Goal: Unclear: Browse casually

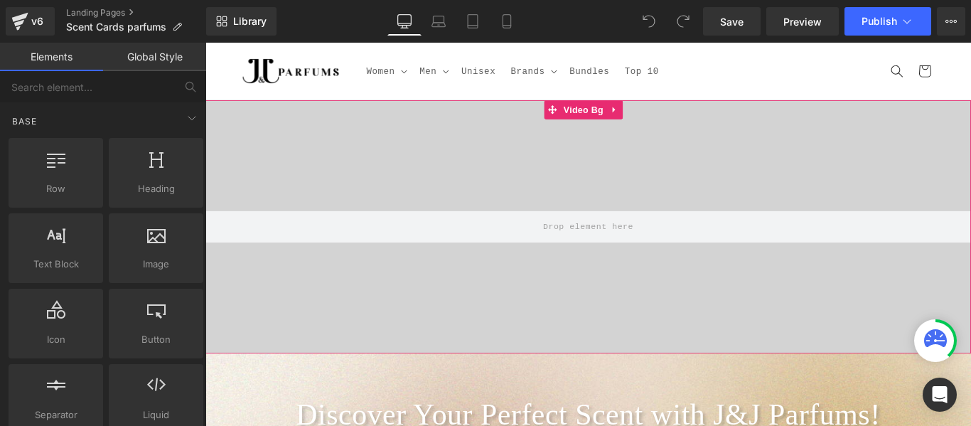
click at [825, 206] on video at bounding box center [635, 223] width 839 height 419
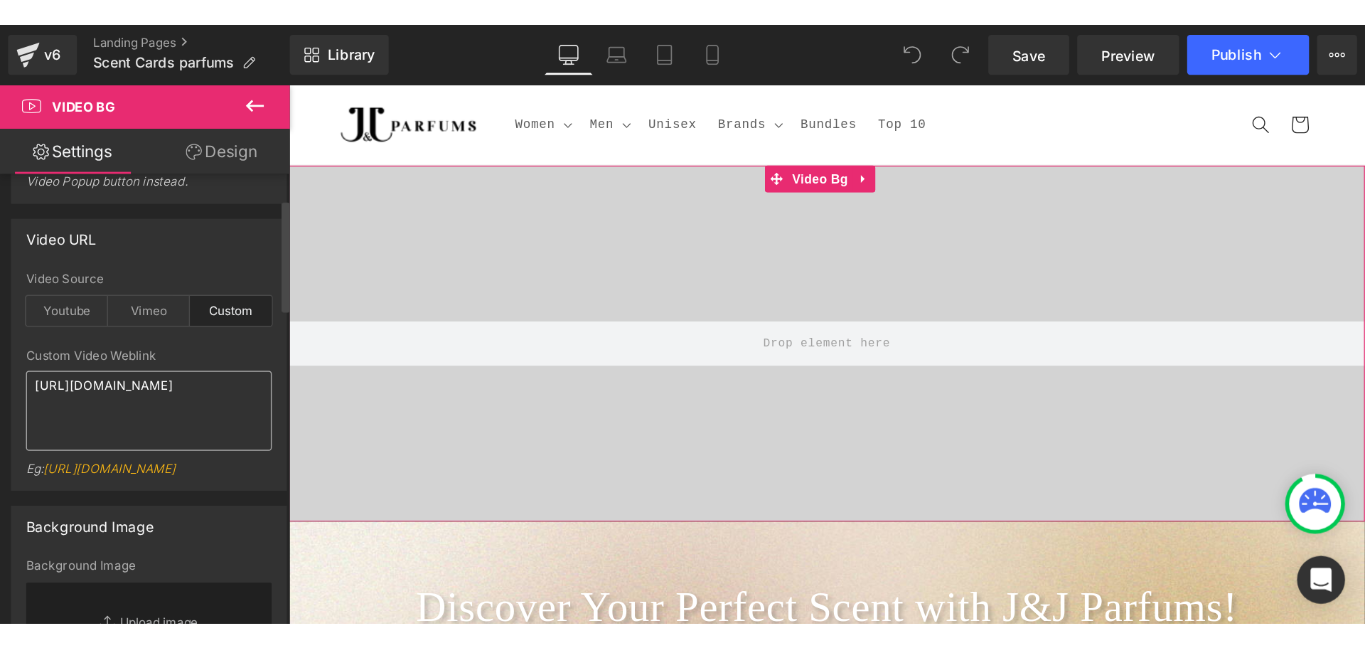
scroll to position [71, 0]
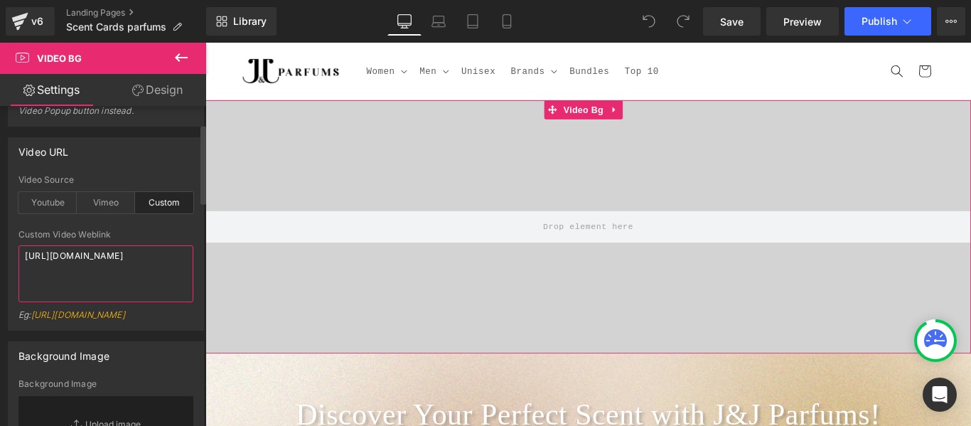
click at [119, 294] on textarea "[URL][DOMAIN_NAME]" at bounding box center [105, 273] width 175 height 57
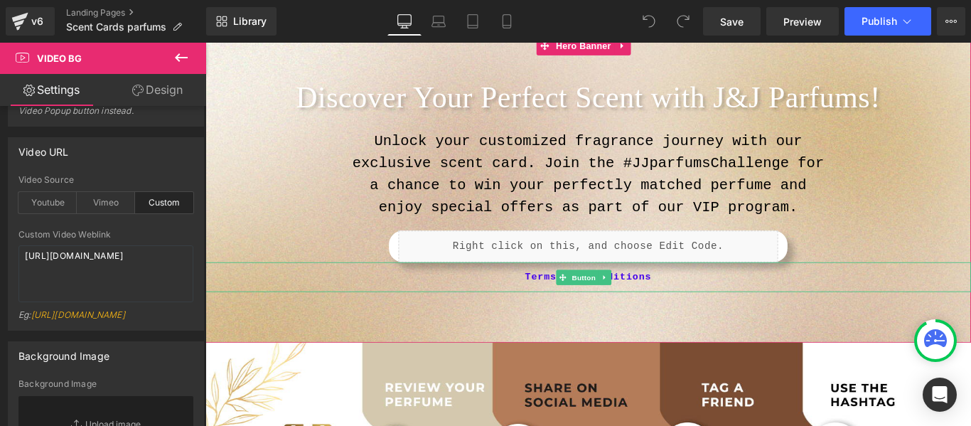
scroll to position [355, 0]
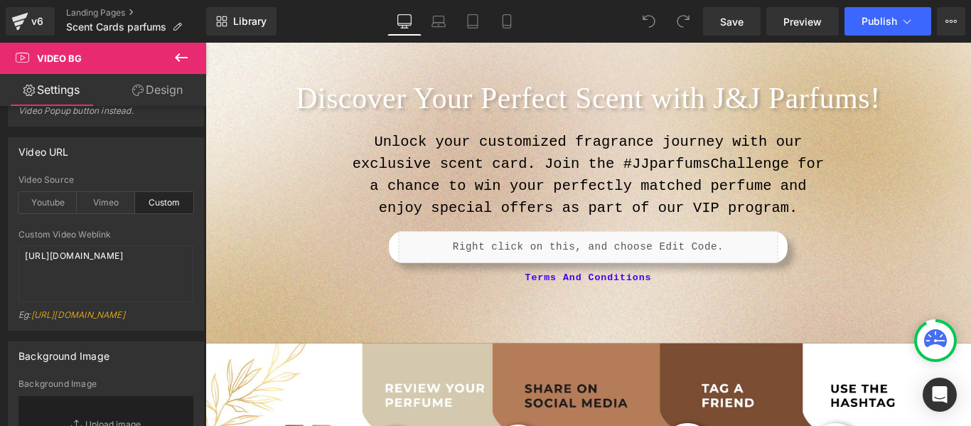
click at [260, 168] on span "Discover Your Perfect Scent with J&J Parfums! Heading Unlock your customized fr…" at bounding box center [635, 208] width 860 height 231
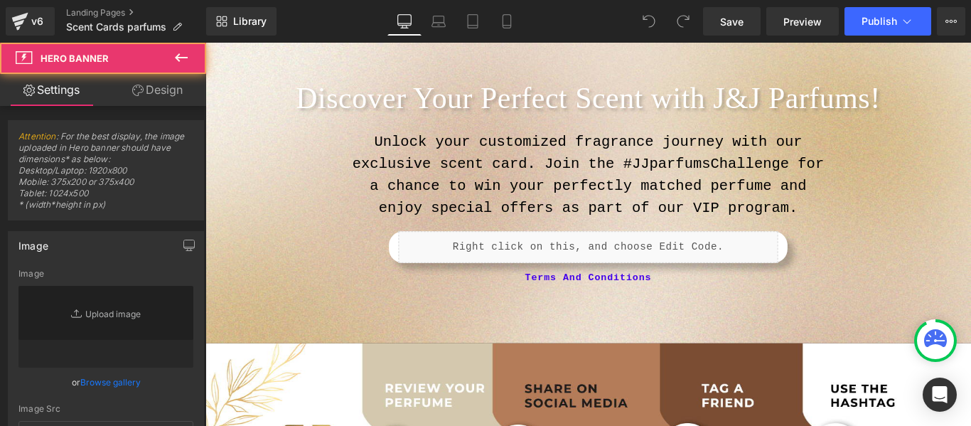
type input "[URL][DOMAIN_NAME]"
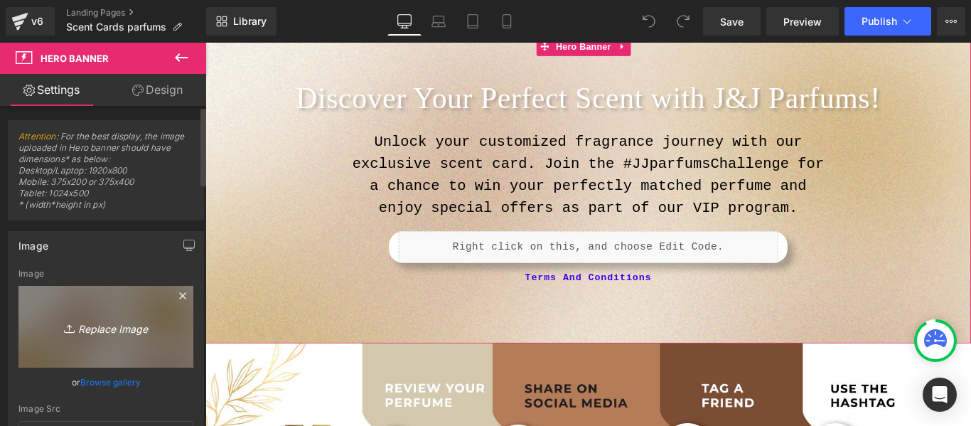
click at [127, 353] on link "Replace Image" at bounding box center [105, 327] width 175 height 82
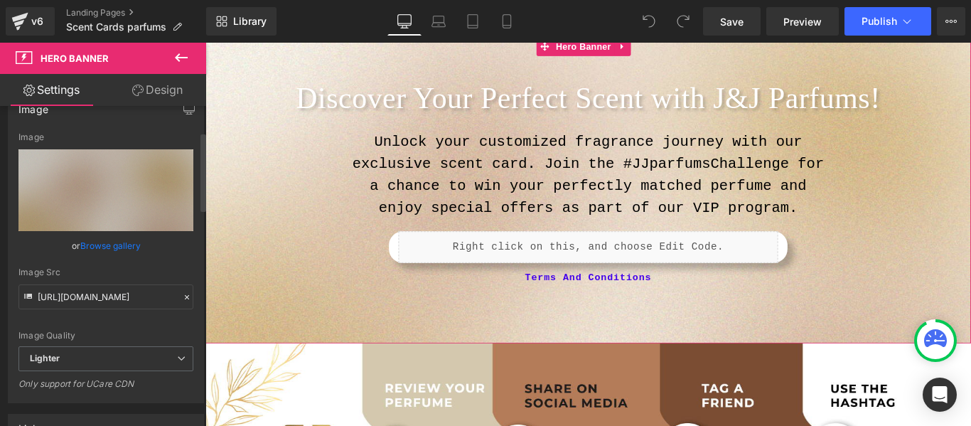
scroll to position [142, 0]
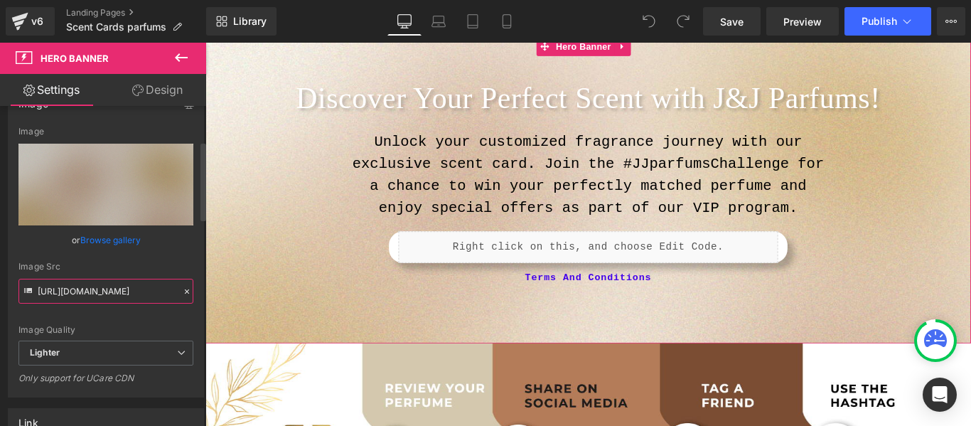
click at [119, 292] on input "[URL][DOMAIN_NAME]" at bounding box center [105, 291] width 175 height 25
click at [398, 103] on h1 "Discover Your Perfect Scent with J&J Parfums!" at bounding box center [635, 104] width 860 height 23
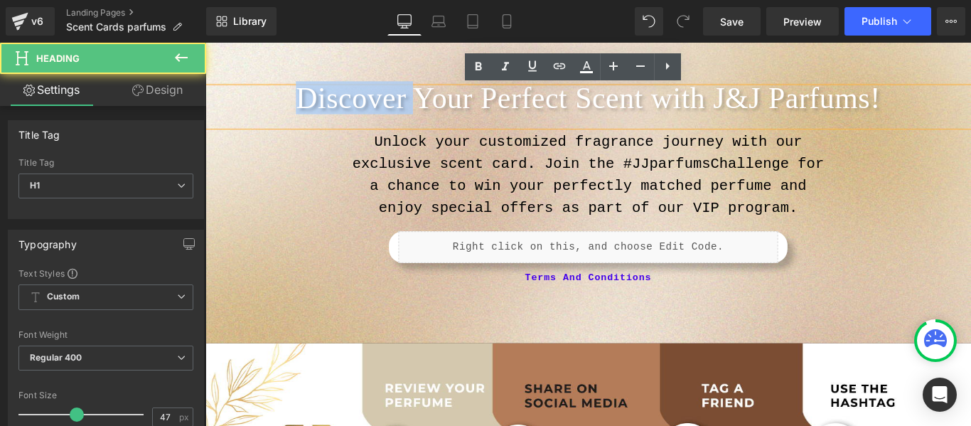
click at [398, 103] on h1 "Discover Your Perfect Scent with J&J Parfums!" at bounding box center [635, 104] width 860 height 23
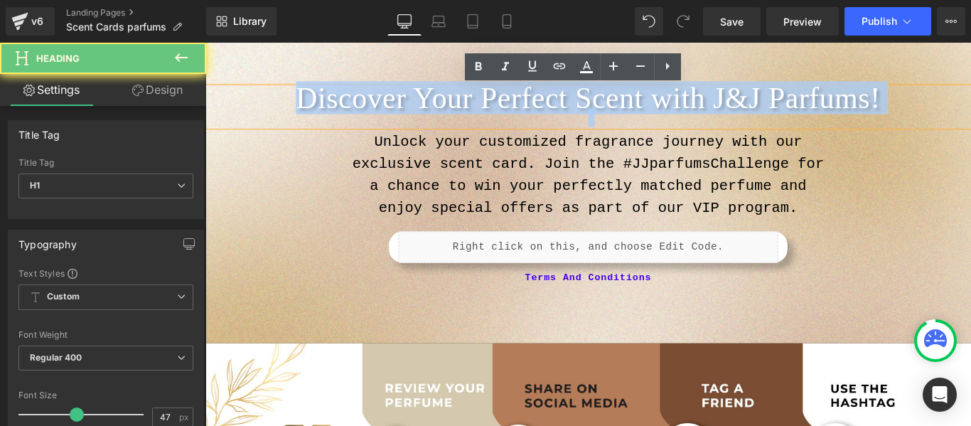
click at [398, 103] on h1 "Discover Your Perfect Scent with J&J Parfums!" at bounding box center [635, 104] width 860 height 23
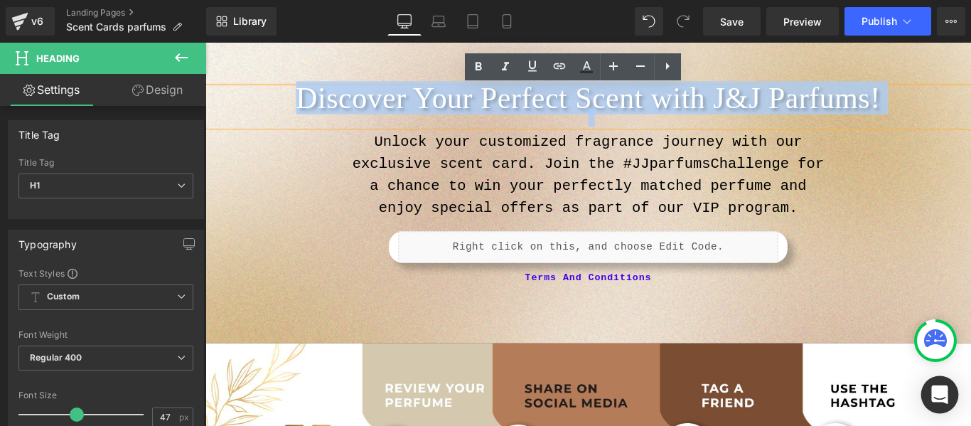
copy h1 "Discover Your Perfect Scent with J&J Parfums!"
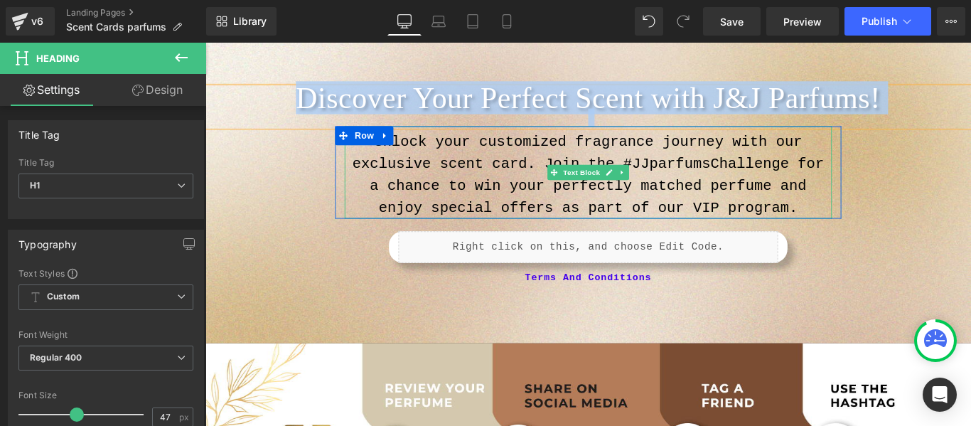
click at [517, 188] on p "Unlock your customized fragrance journey with our exclusive scent card. Join th…" at bounding box center [635, 191] width 547 height 98
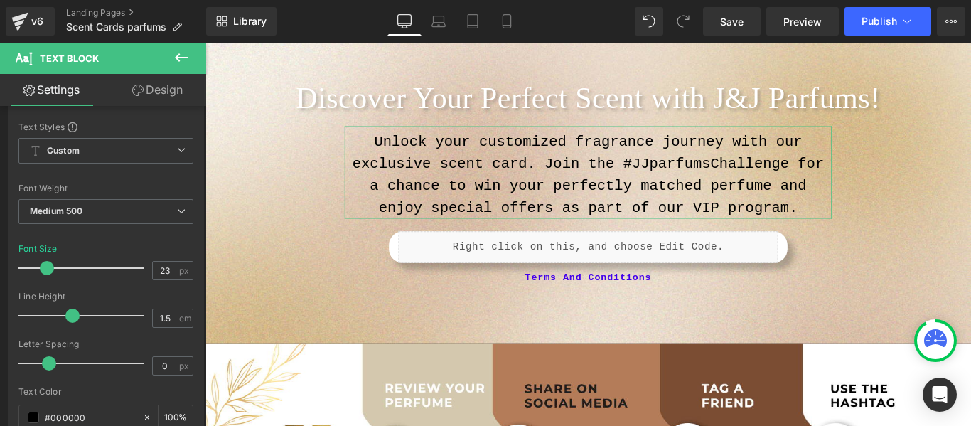
scroll to position [71, 0]
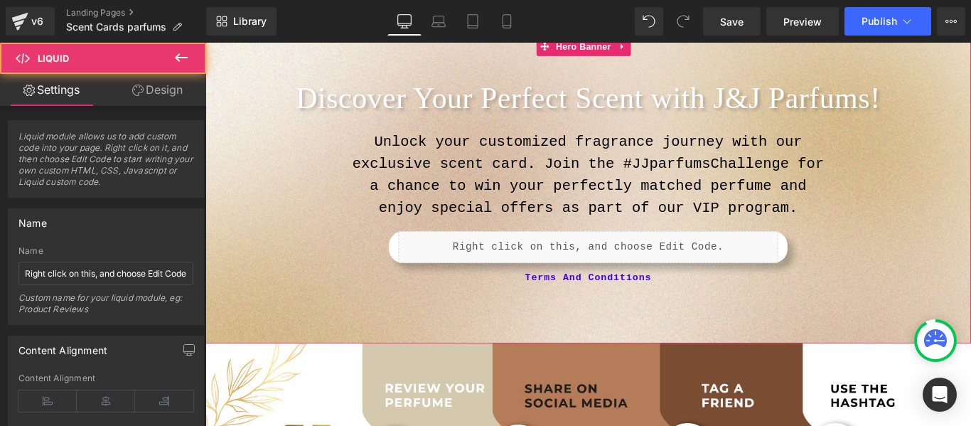
click at [730, 271] on div "Liquid" at bounding box center [635, 272] width 426 height 36
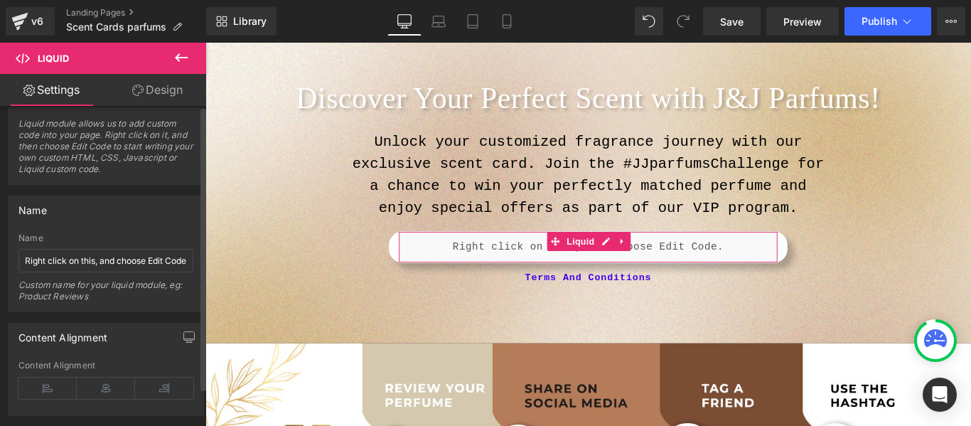
scroll to position [0, 0]
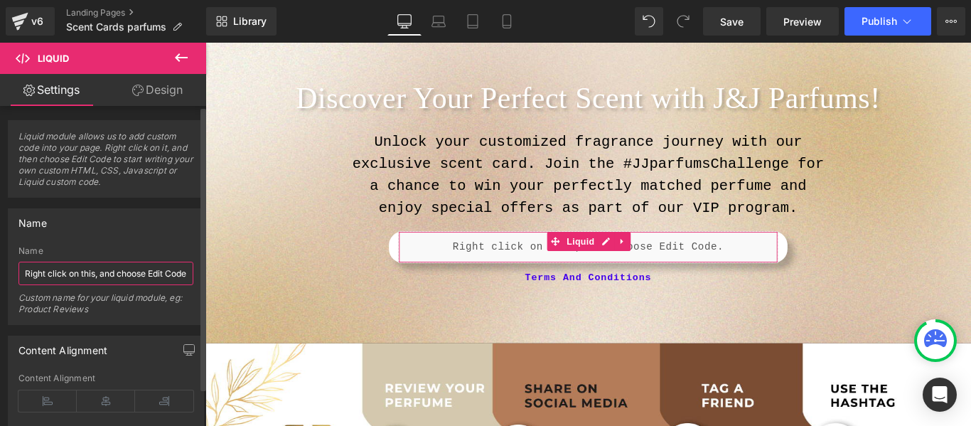
click at [95, 276] on input "Right click on this, and choose Edit Code." at bounding box center [105, 273] width 175 height 23
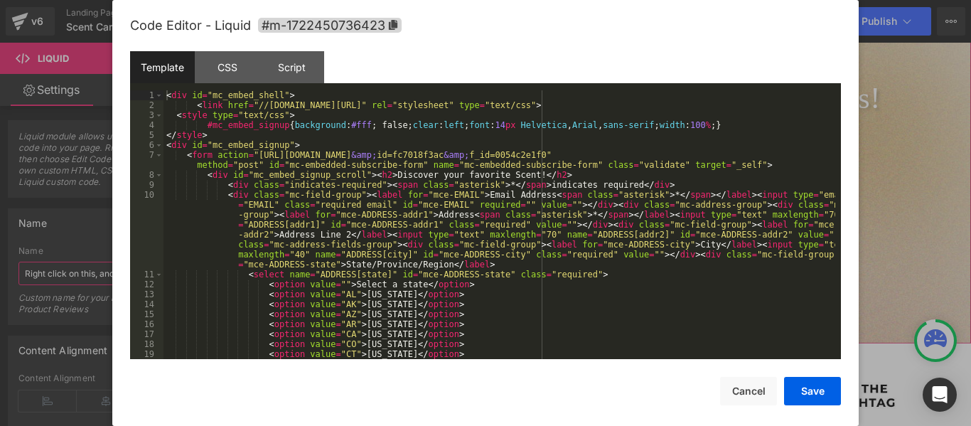
click at [653, 267] on div "Liquid" at bounding box center [635, 272] width 426 height 36
click at [727, 391] on button "Cancel" at bounding box center [748, 391] width 57 height 28
